Goal: Task Accomplishment & Management: Manage account settings

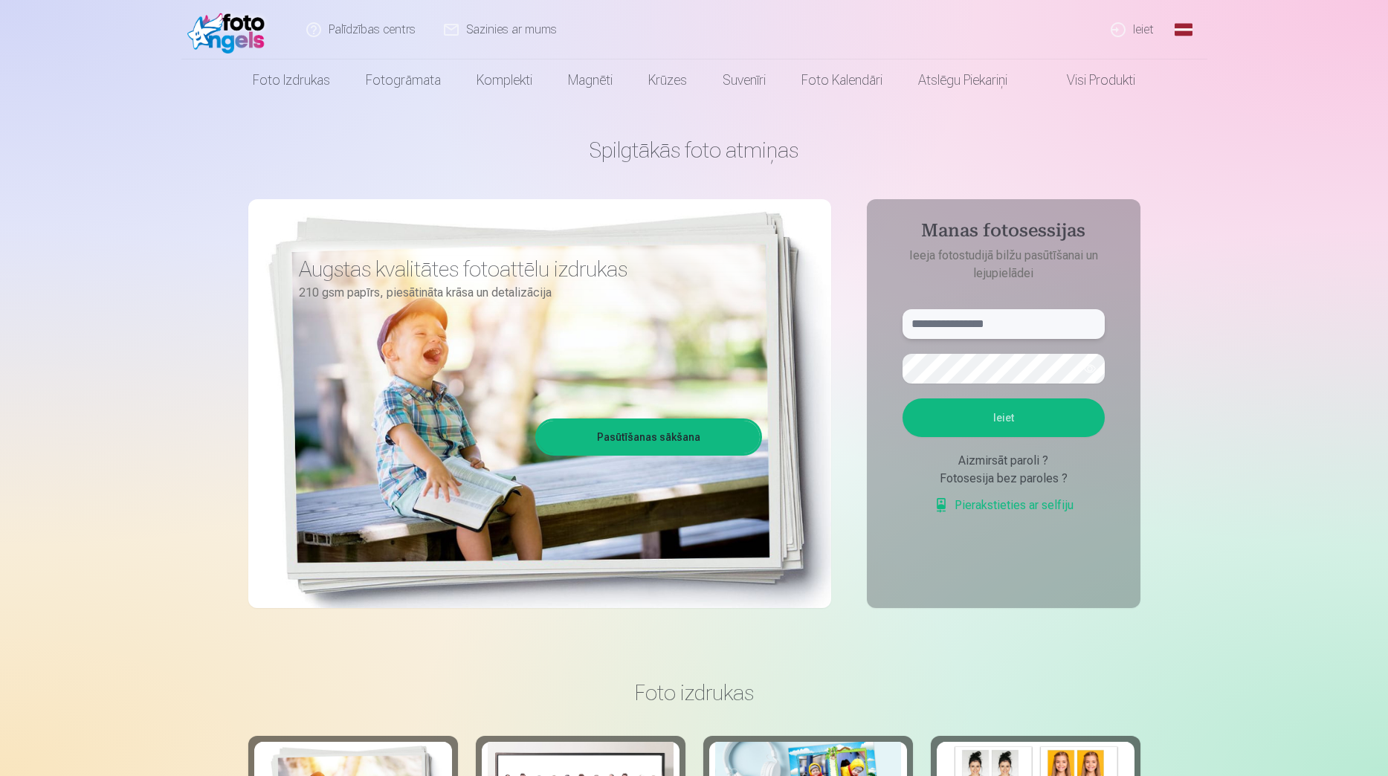
click at [969, 324] on input "text" at bounding box center [1004, 324] width 202 height 30
type input "**********"
click at [903, 399] on button "Ieiet" at bounding box center [1004, 418] width 202 height 39
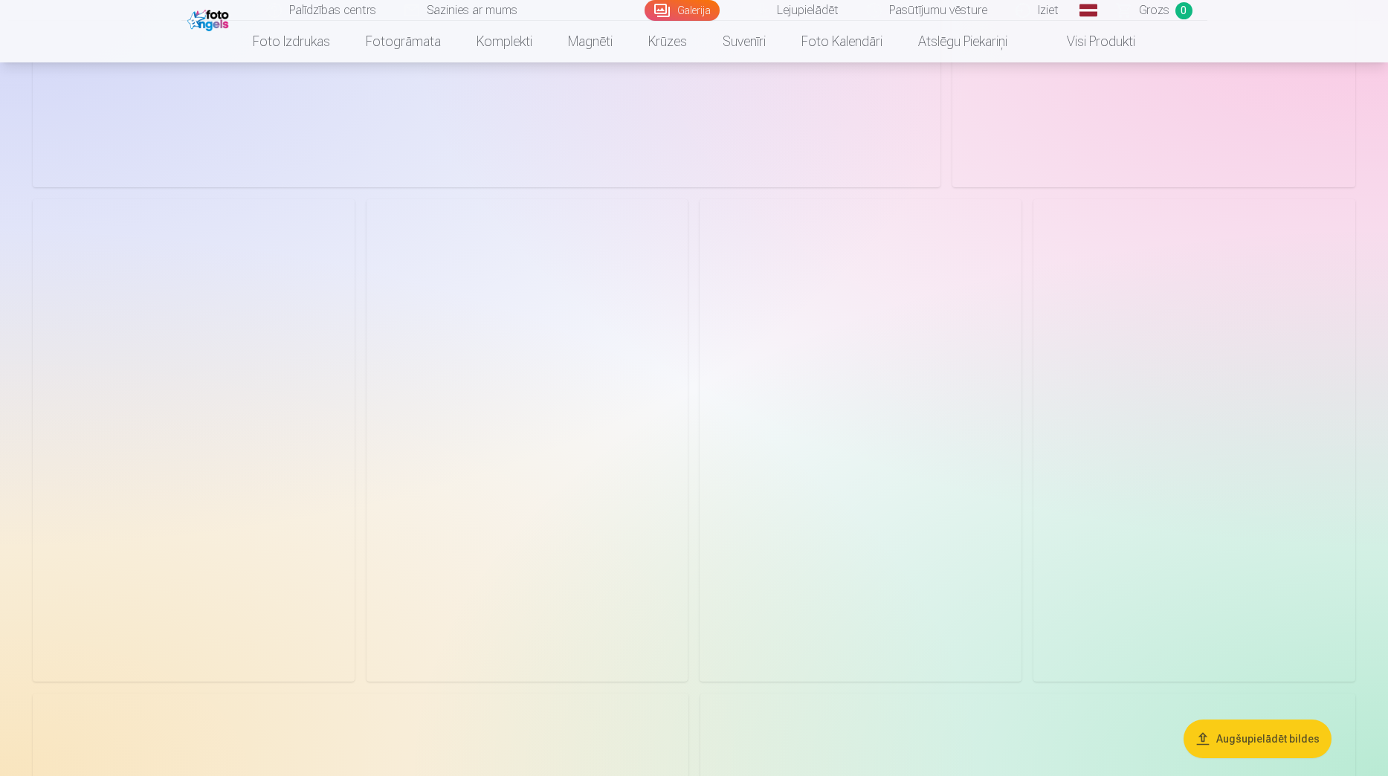
scroll to position [1487, 0]
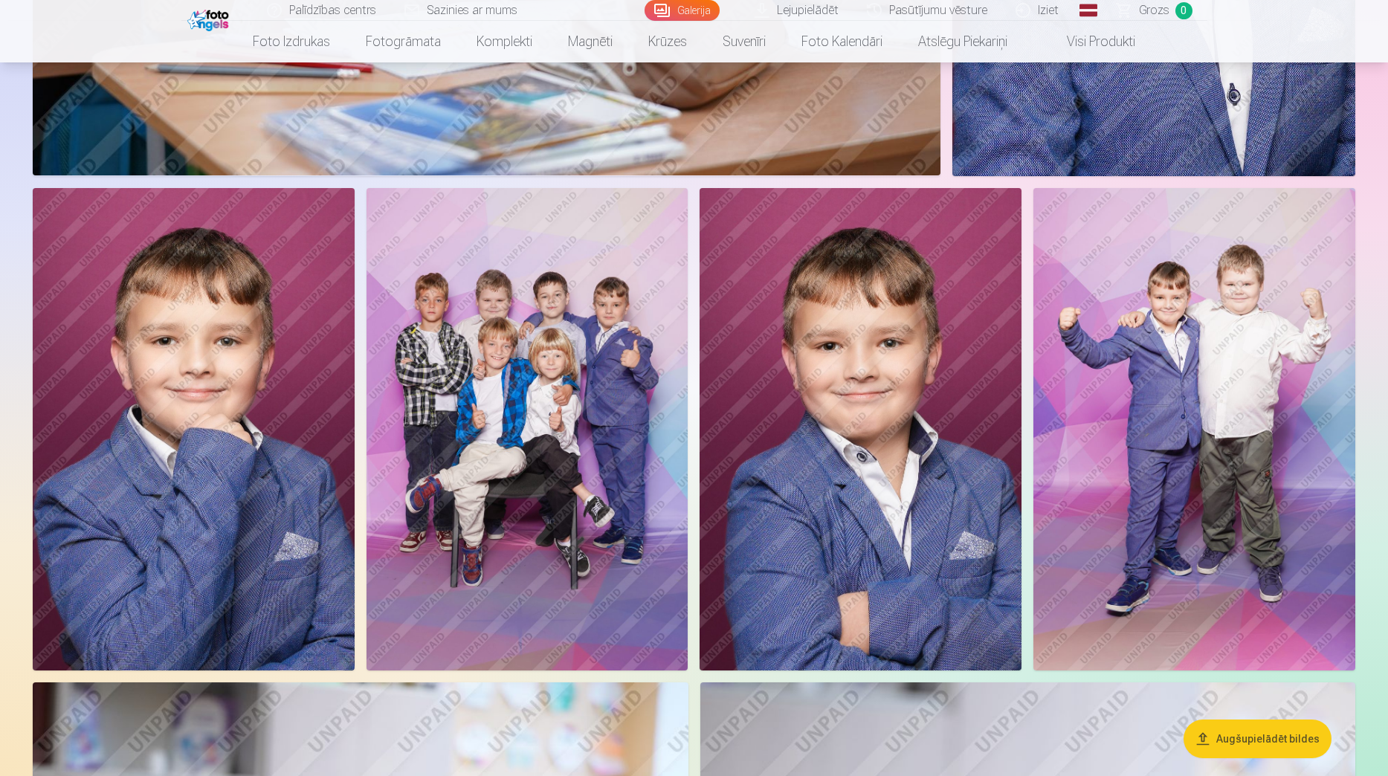
click at [535, 351] on img at bounding box center [528, 429] width 322 height 483
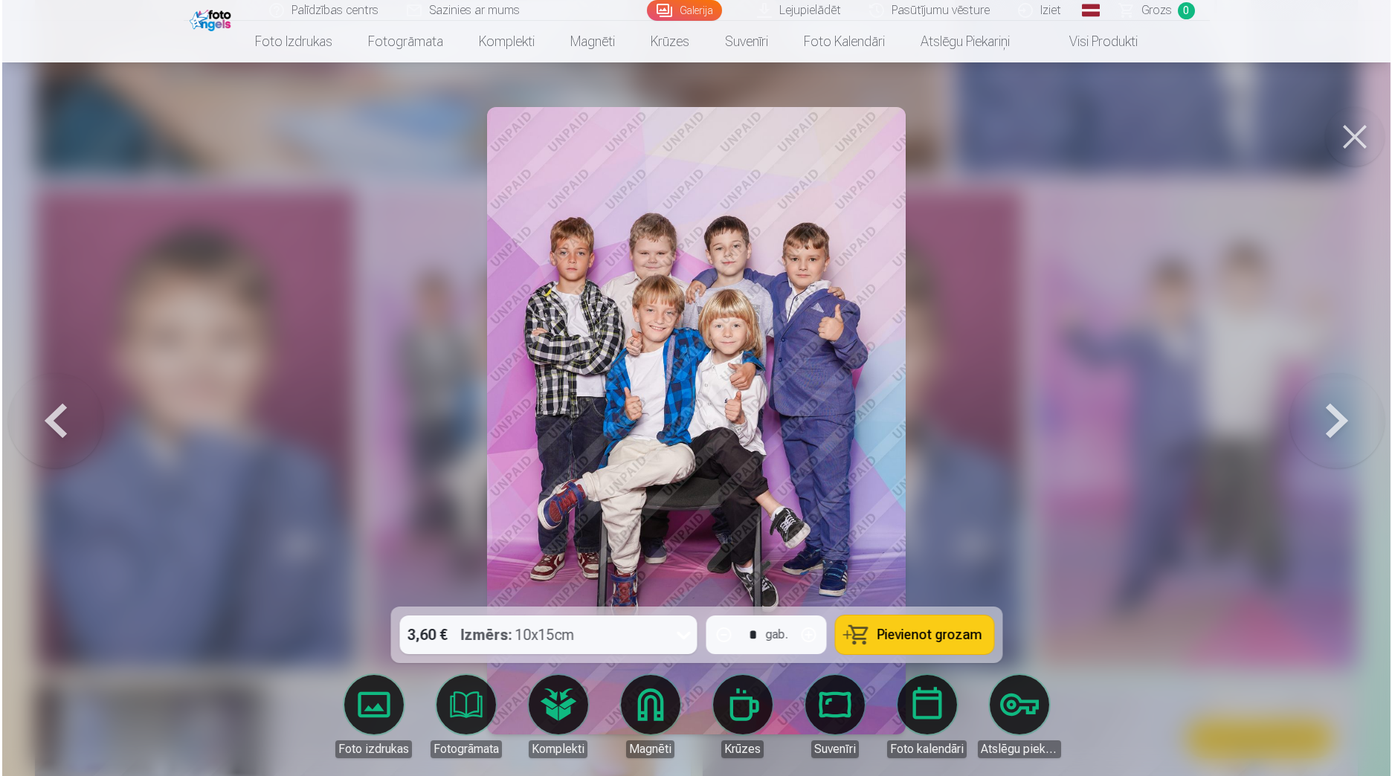
scroll to position [1489, 0]
click at [987, 335] on div at bounding box center [696, 388] width 1392 height 776
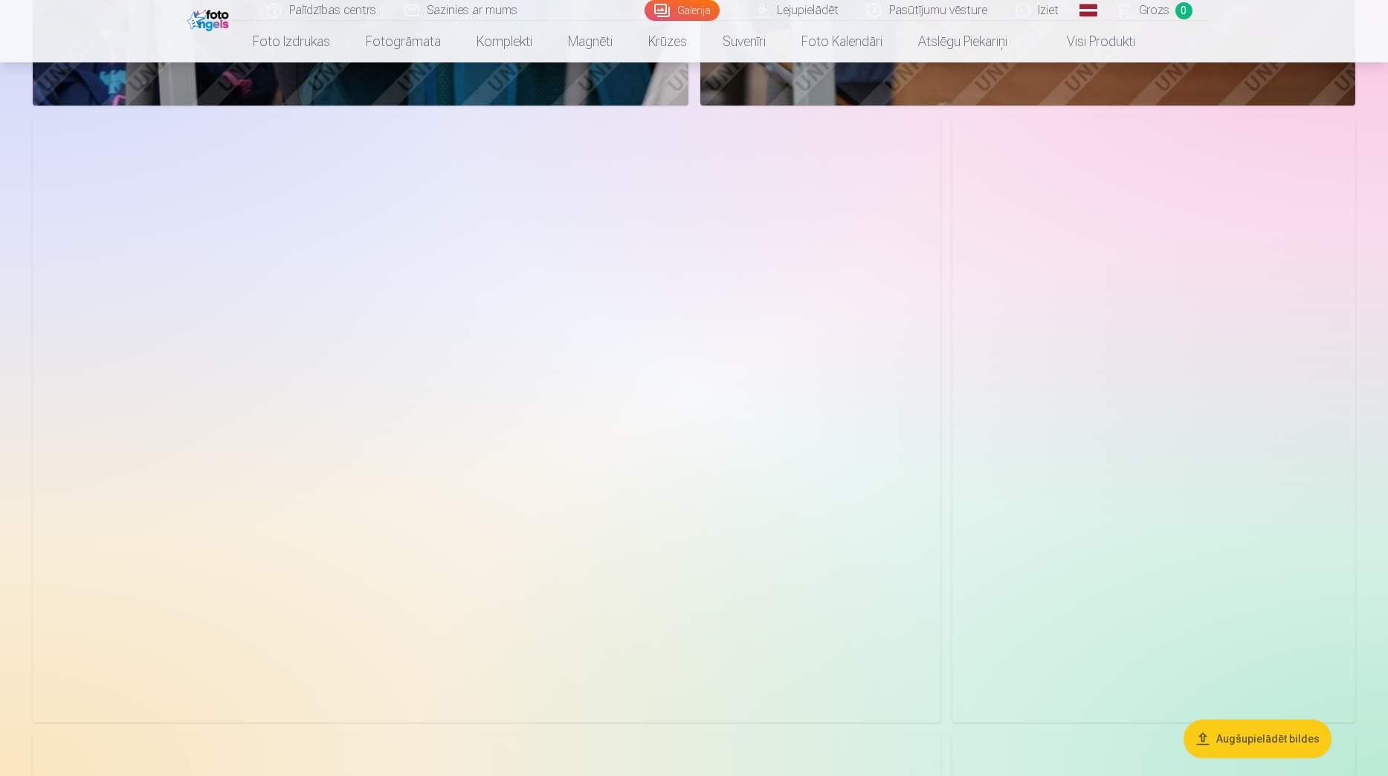
scroll to position [3048, 0]
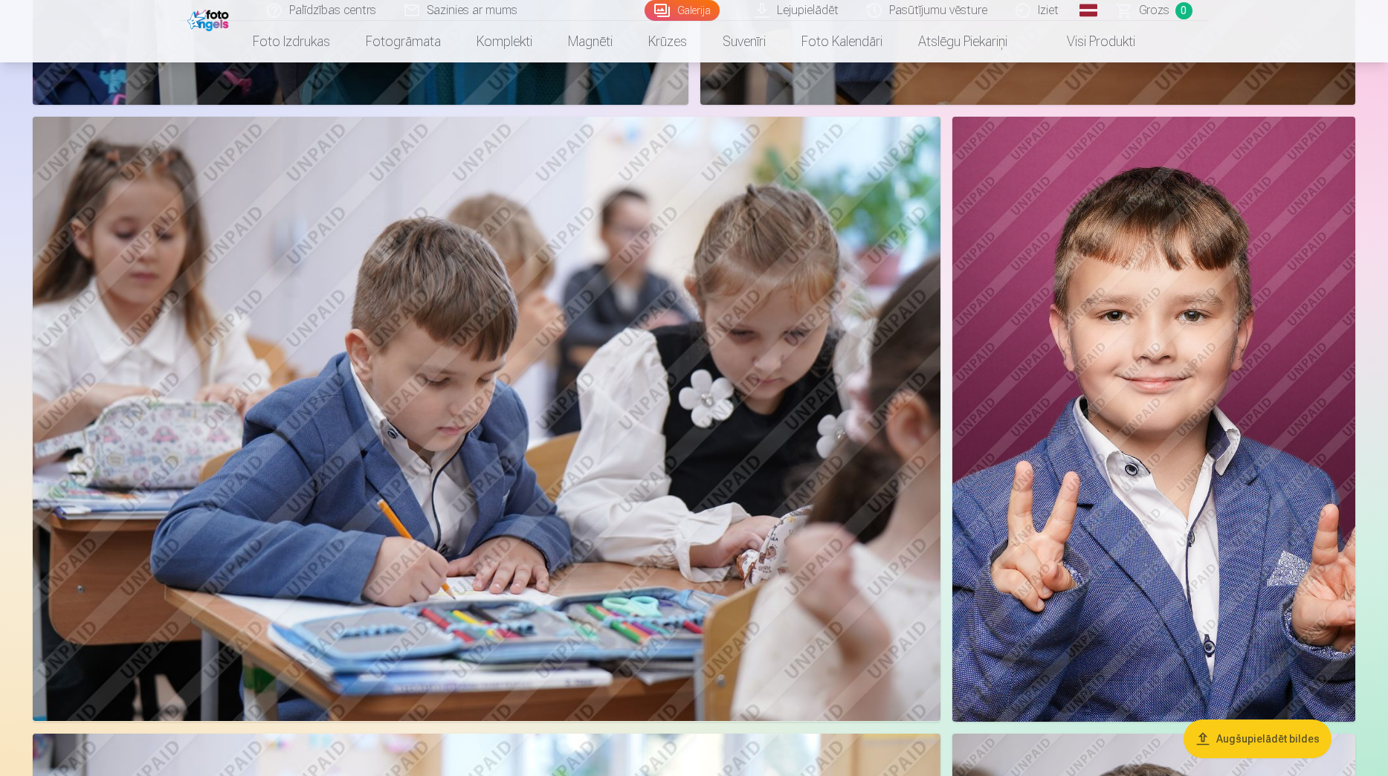
click at [1148, 300] on img at bounding box center [1153, 419] width 403 height 605
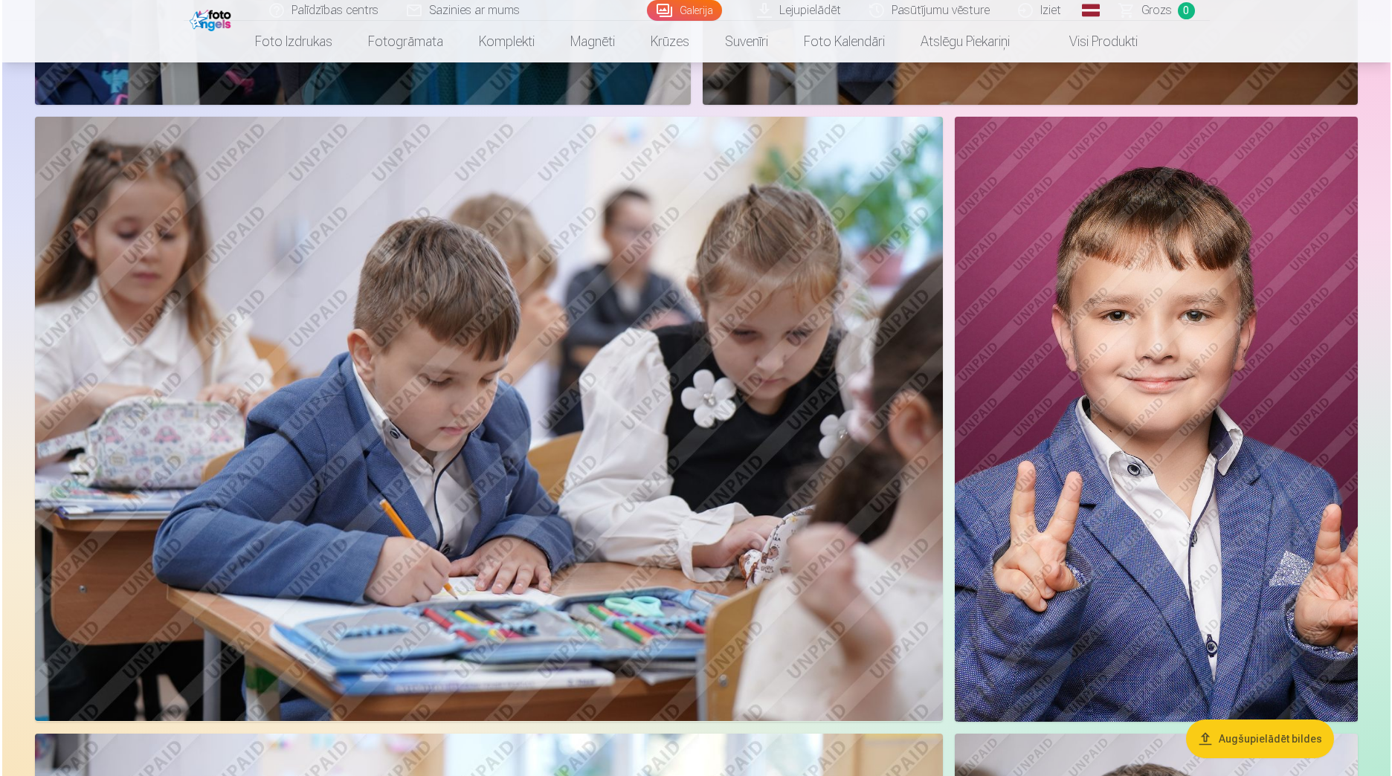
scroll to position [3054, 0]
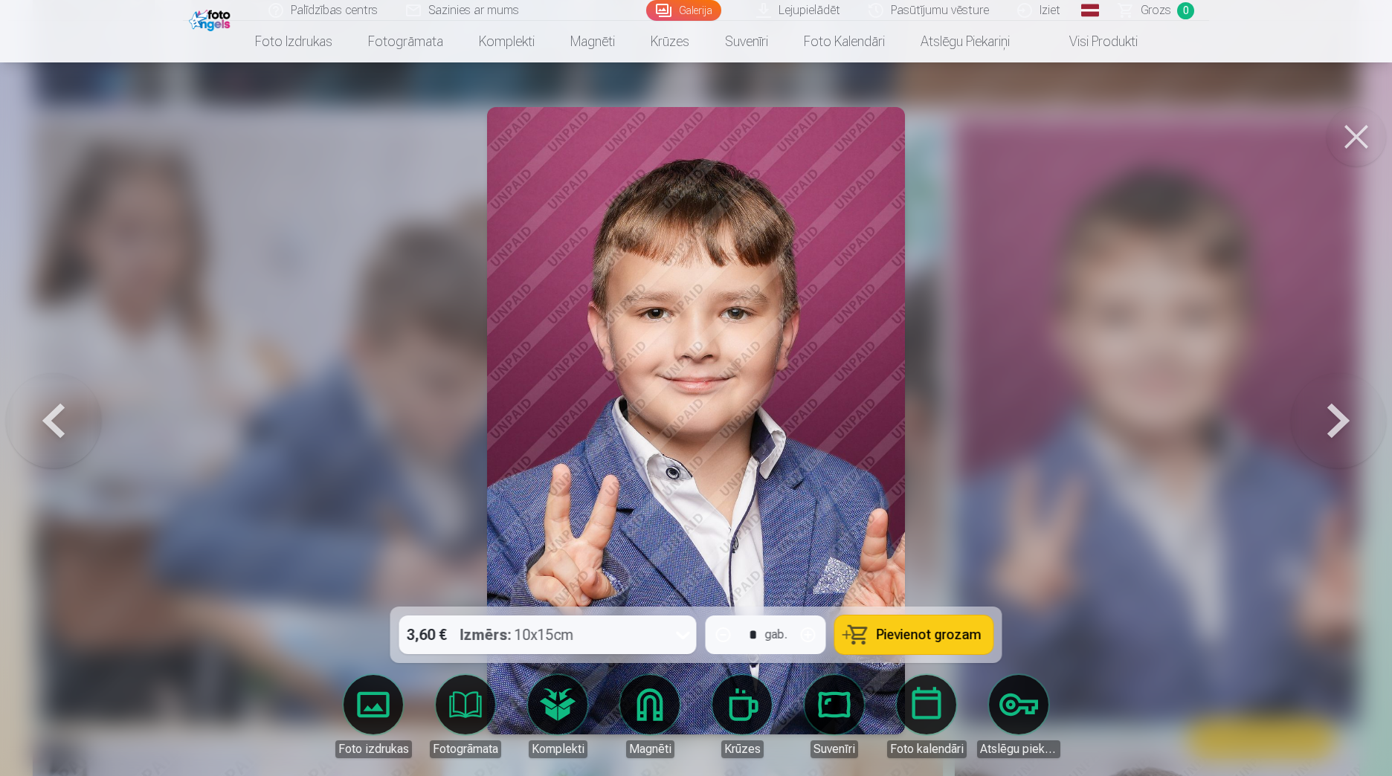
click at [1041, 291] on div at bounding box center [696, 388] width 1392 height 776
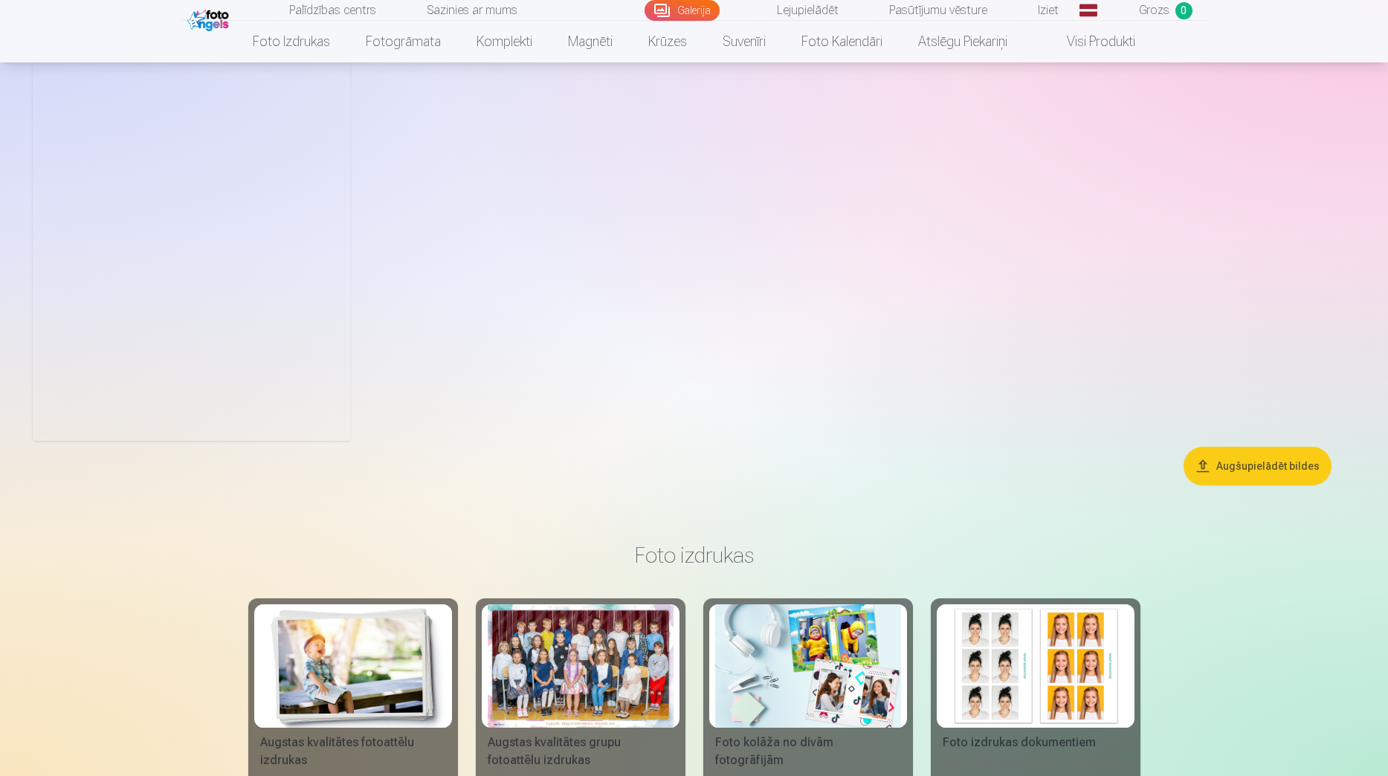
scroll to position [11227, 0]
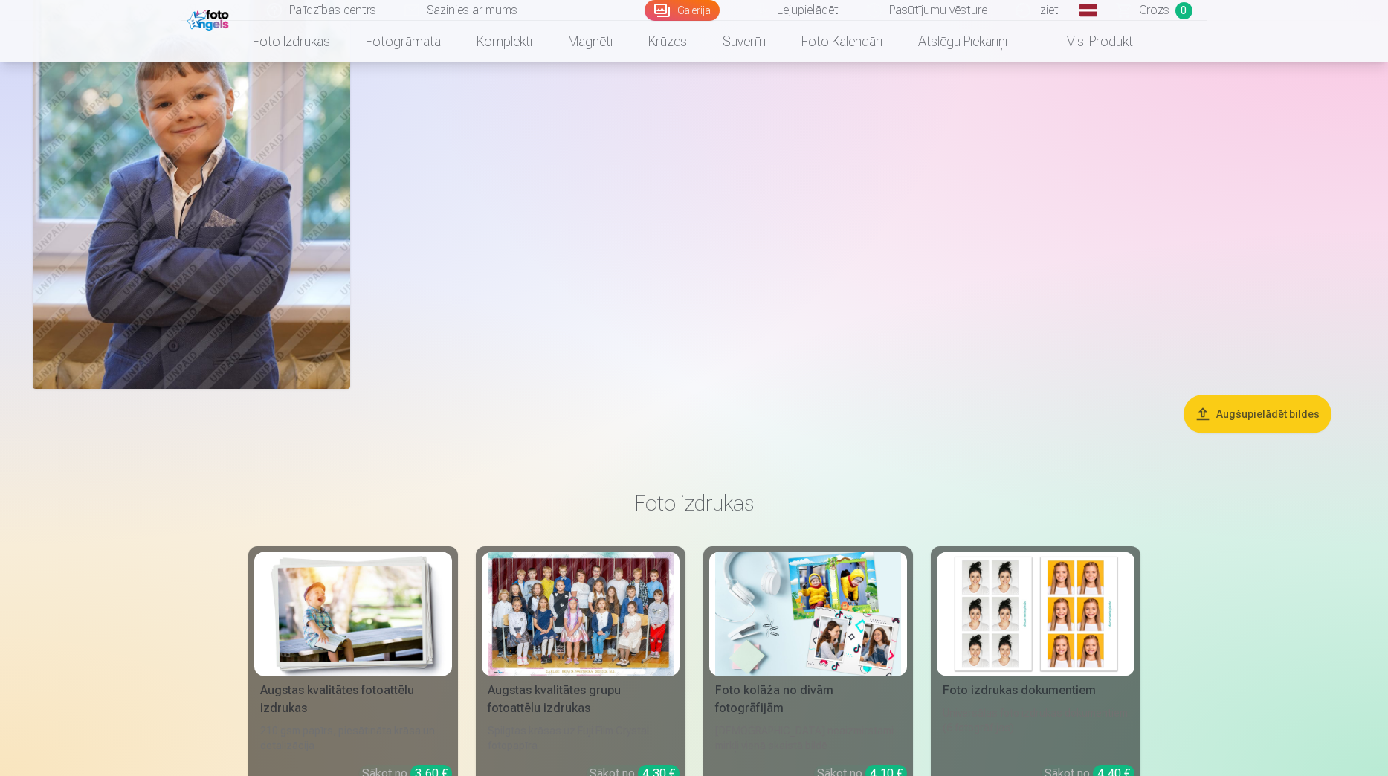
click at [581, 589] on div at bounding box center [581, 614] width 186 height 124
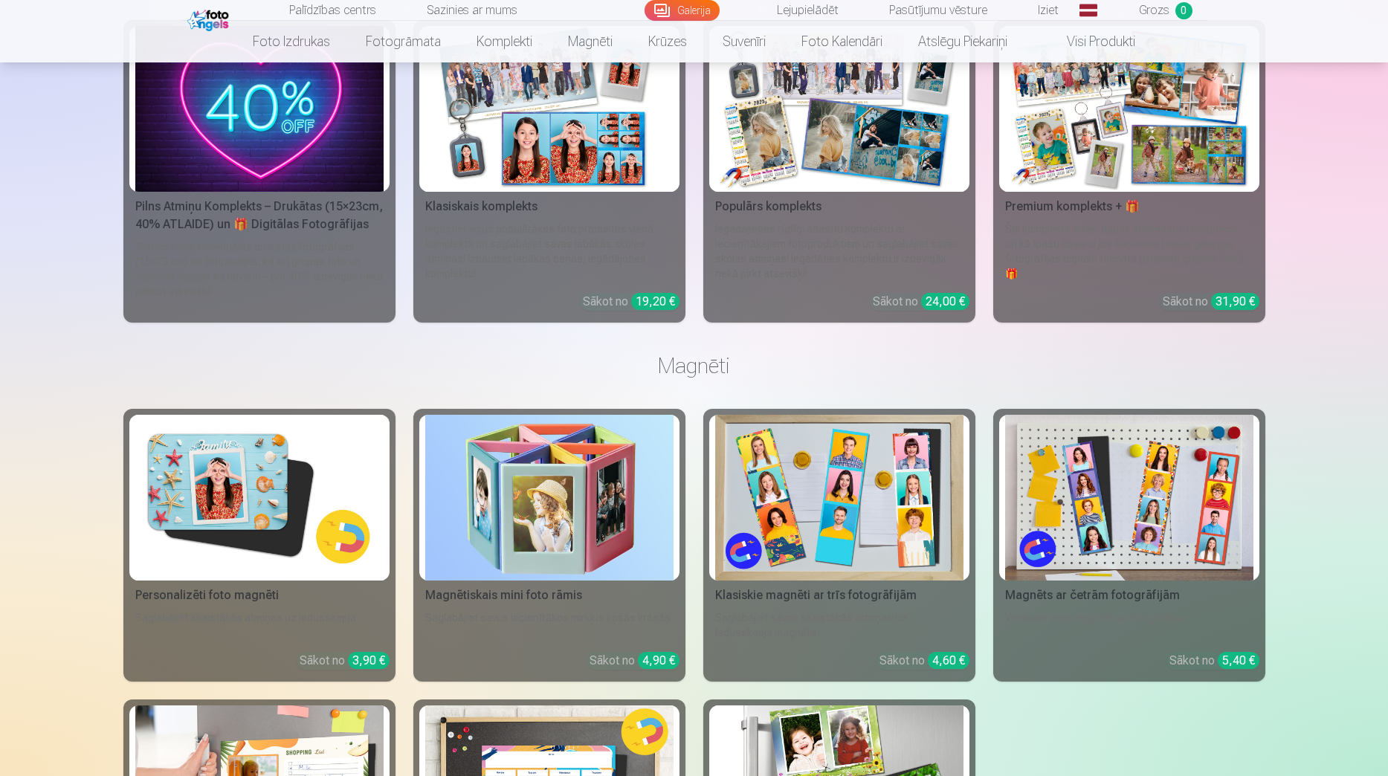
scroll to position [2156, 0]
